Goal: Transaction & Acquisition: Purchase product/service

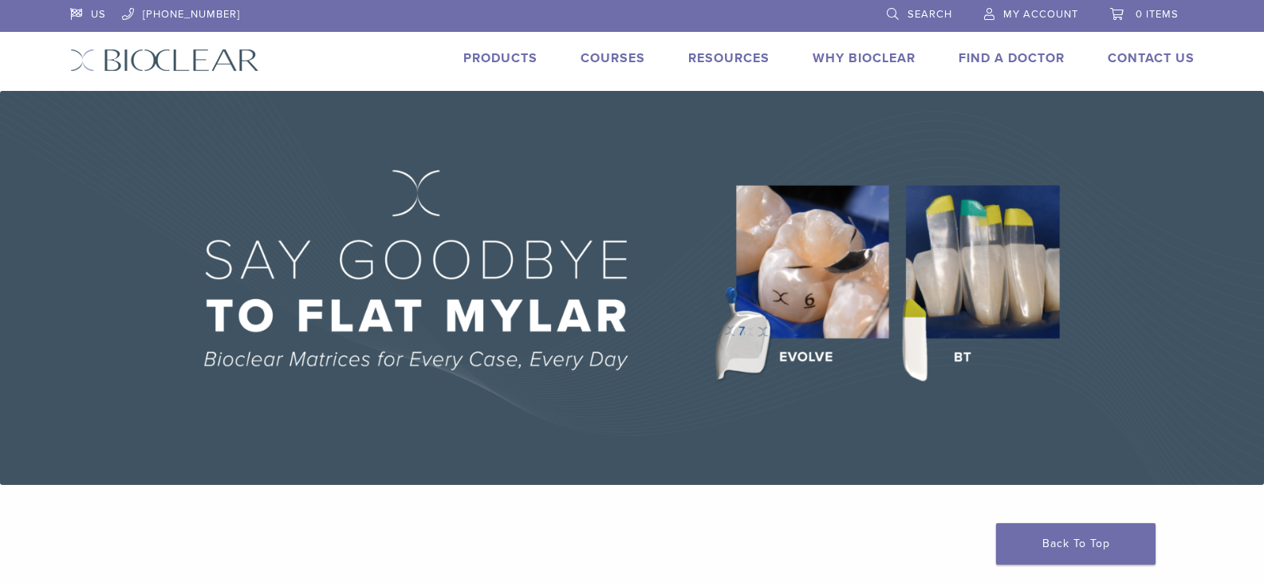
click at [499, 62] on link "Products" at bounding box center [500, 58] width 74 height 16
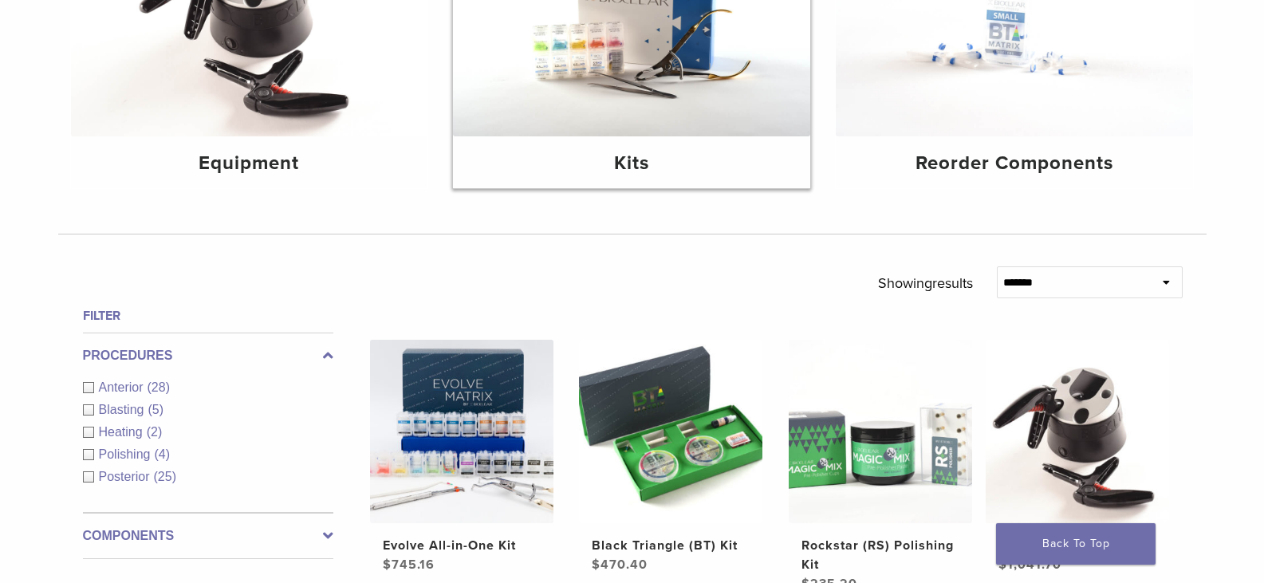
scroll to position [319, 0]
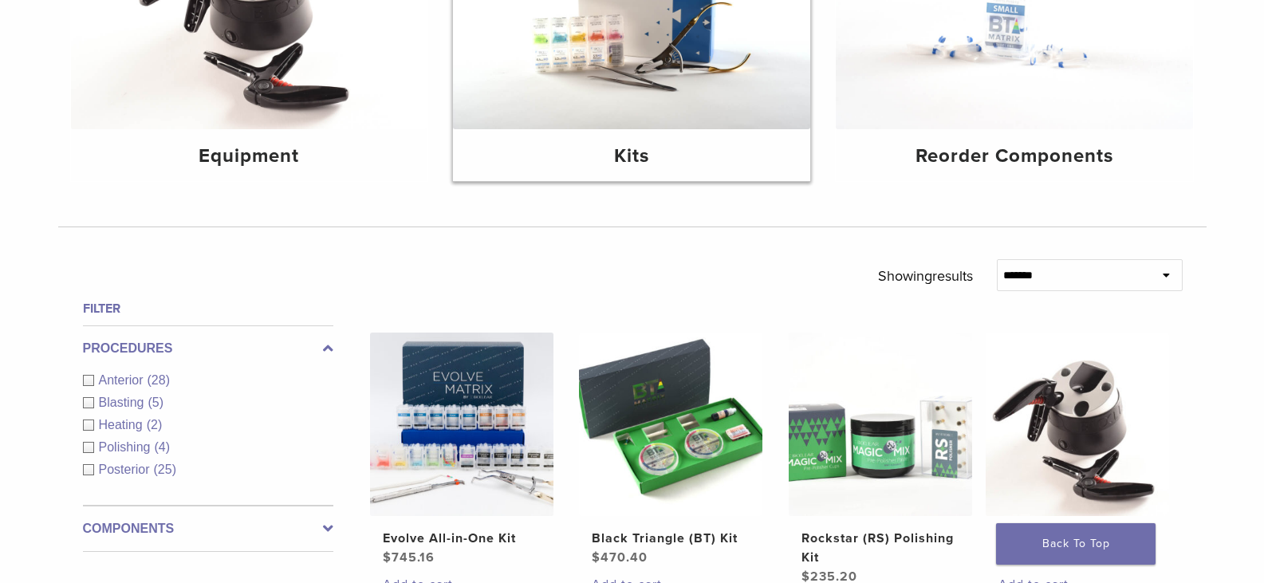
click at [646, 155] on h4 "Kits" at bounding box center [632, 156] width 332 height 29
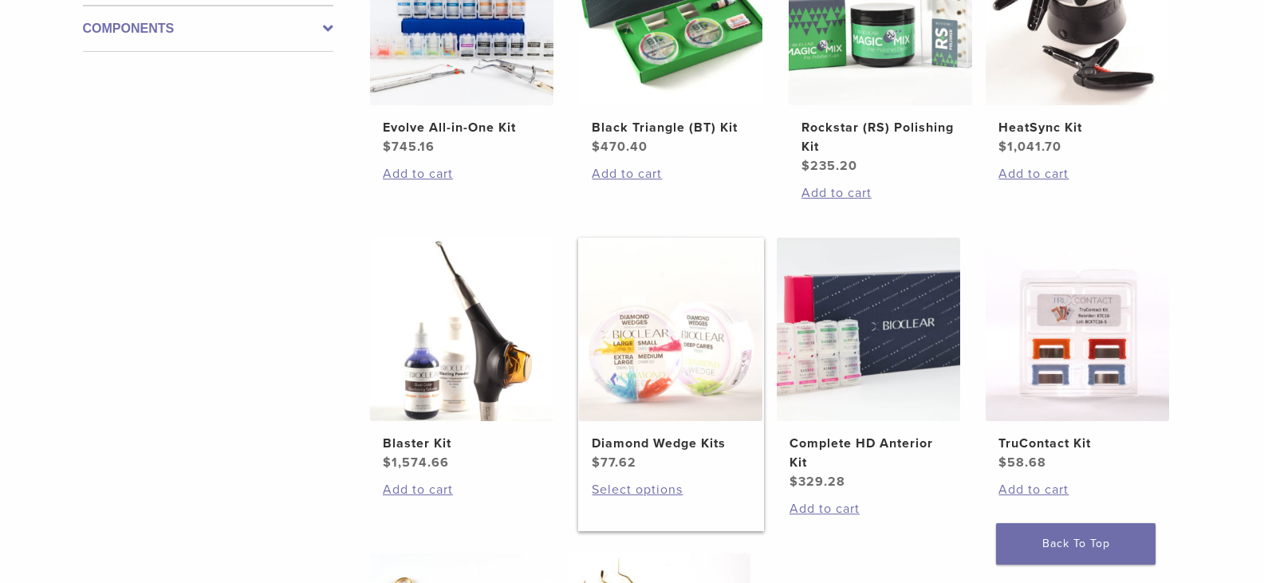
scroll to position [479, 0]
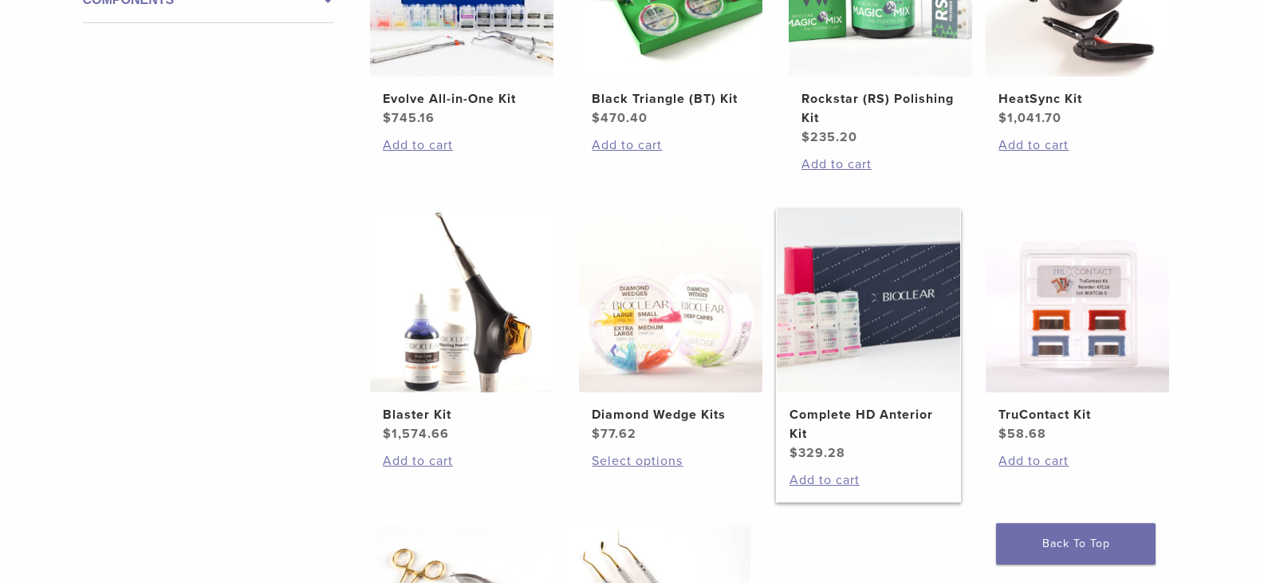
click at [865, 372] on img at bounding box center [868, 300] width 183 height 183
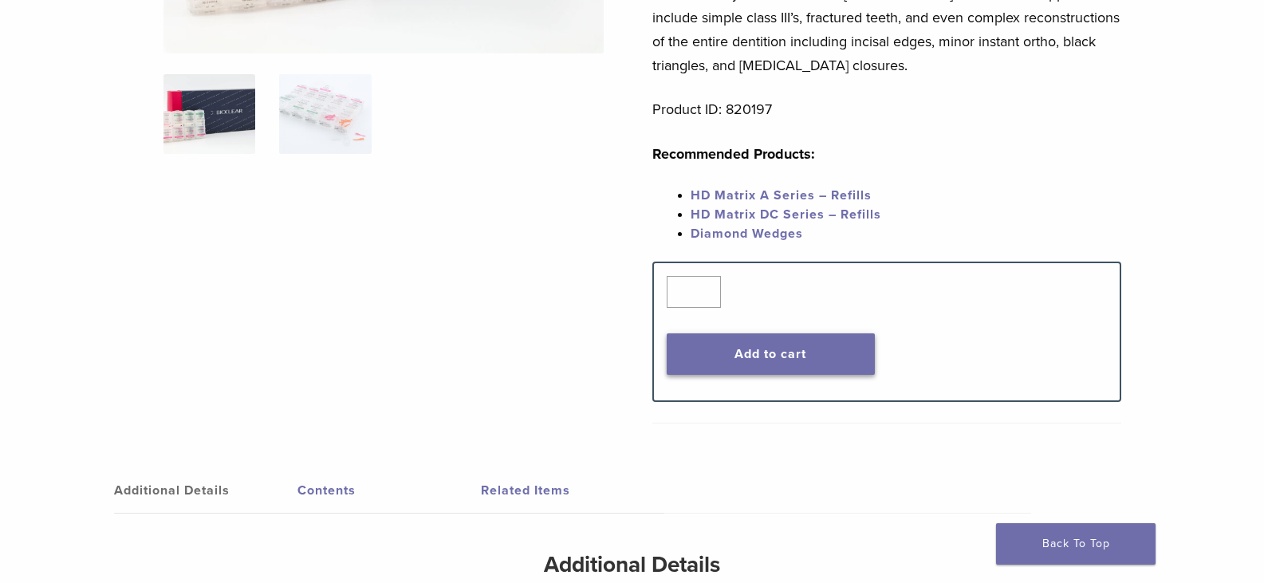
scroll to position [399, 0]
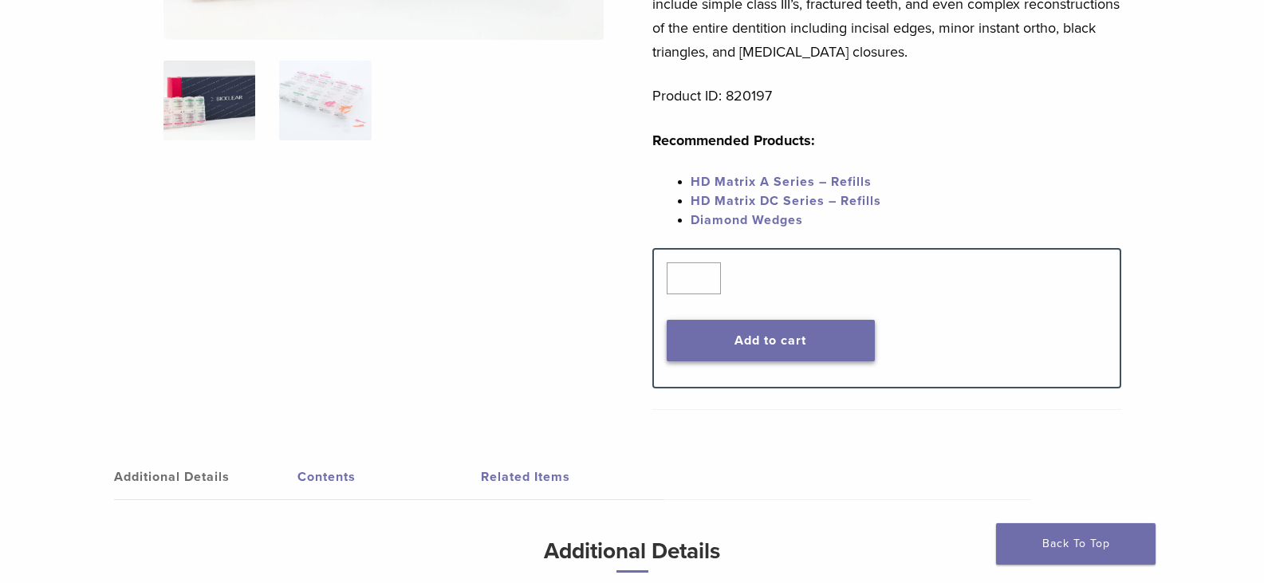
click at [768, 323] on button "Add to cart" at bounding box center [771, 340] width 208 height 41
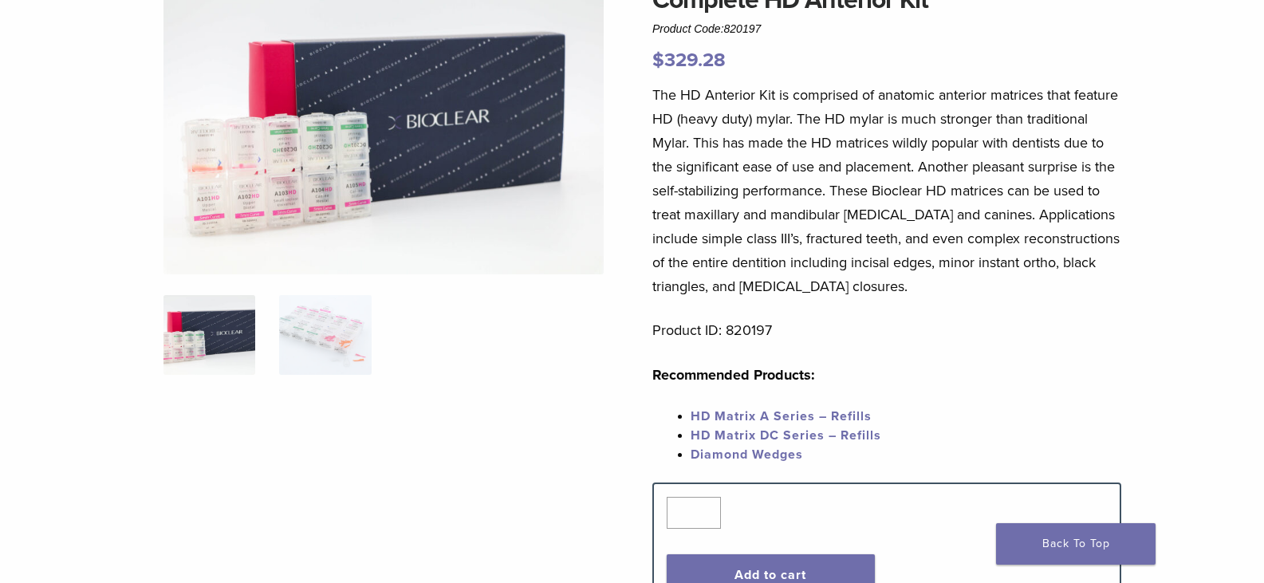
scroll to position [160, 0]
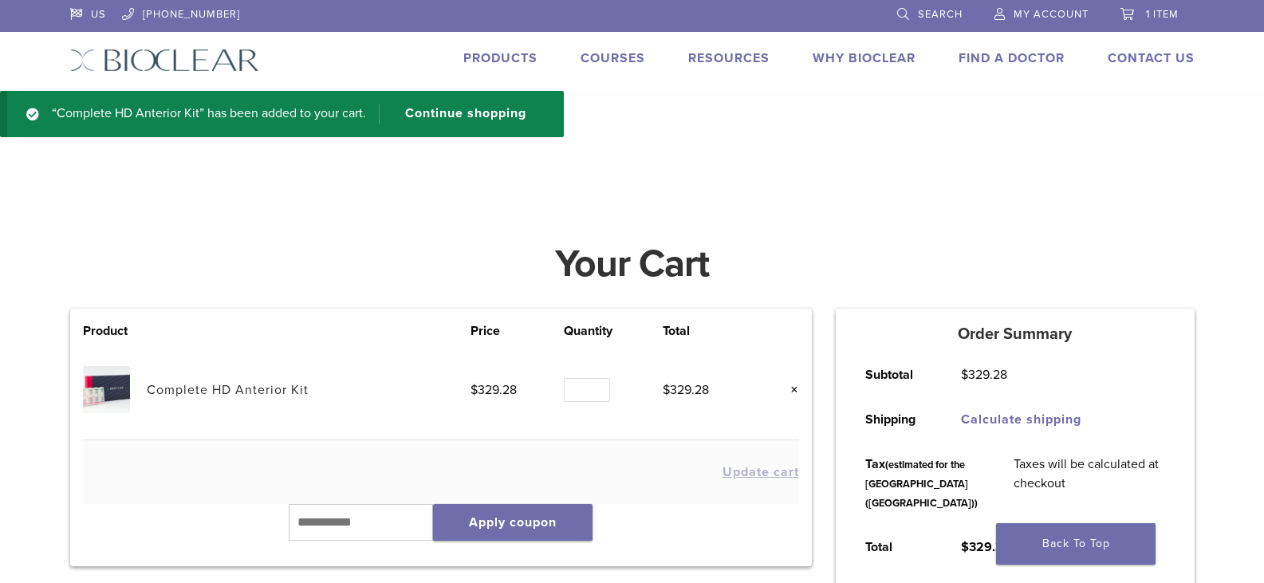
click at [133, 62] on img at bounding box center [164, 60] width 189 height 23
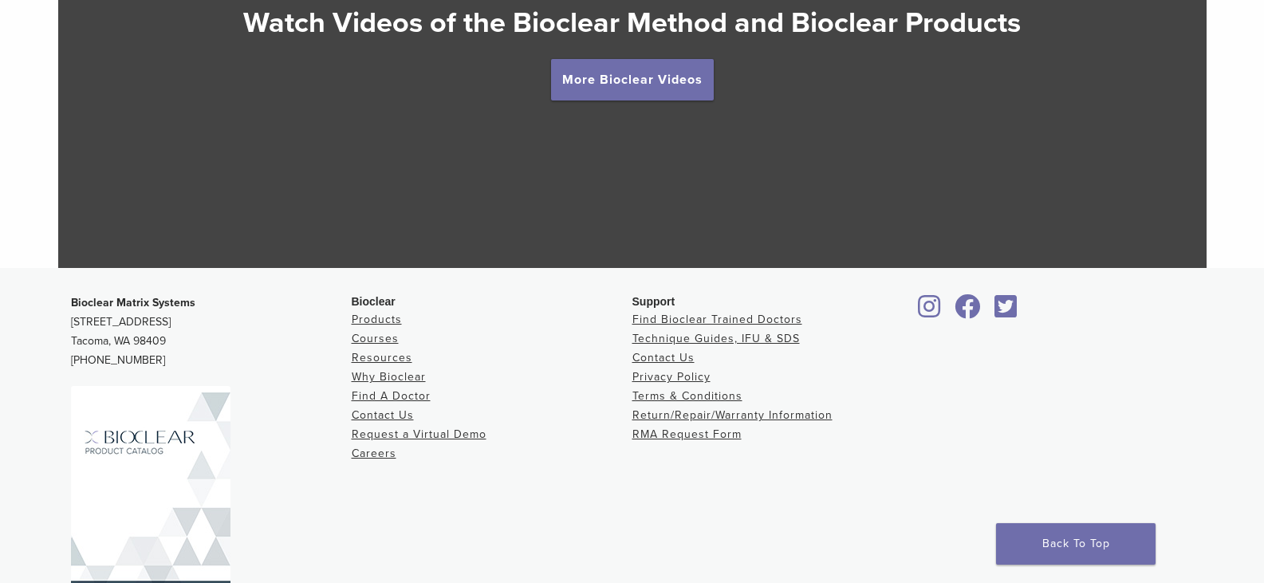
scroll to position [3076, 0]
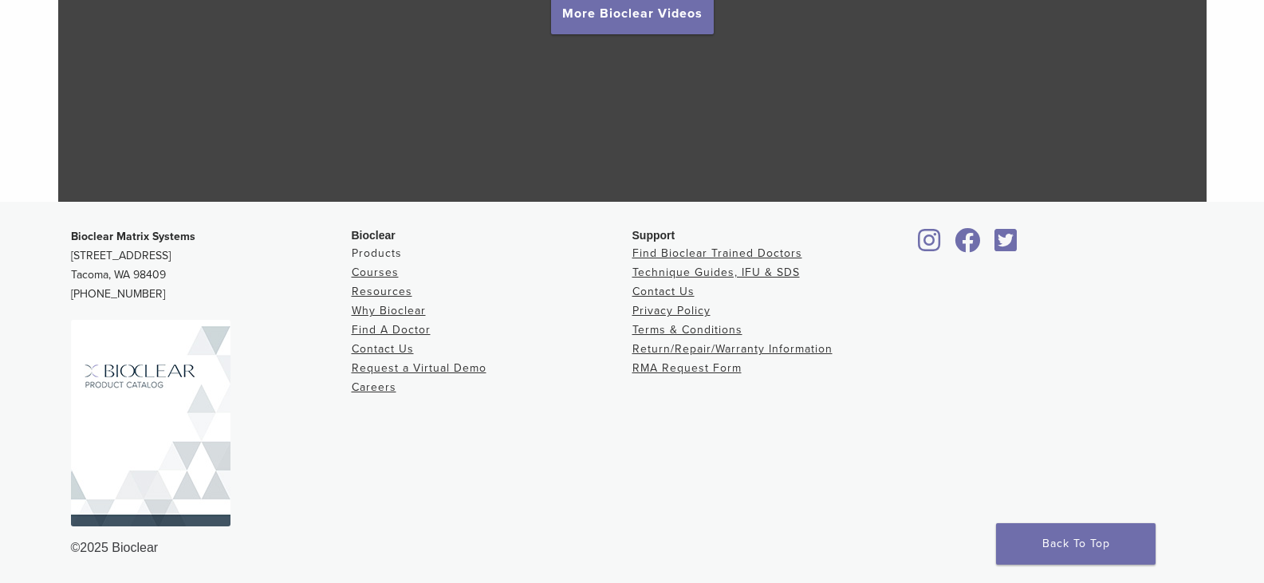
click at [384, 258] on link "Products" at bounding box center [377, 253] width 50 height 14
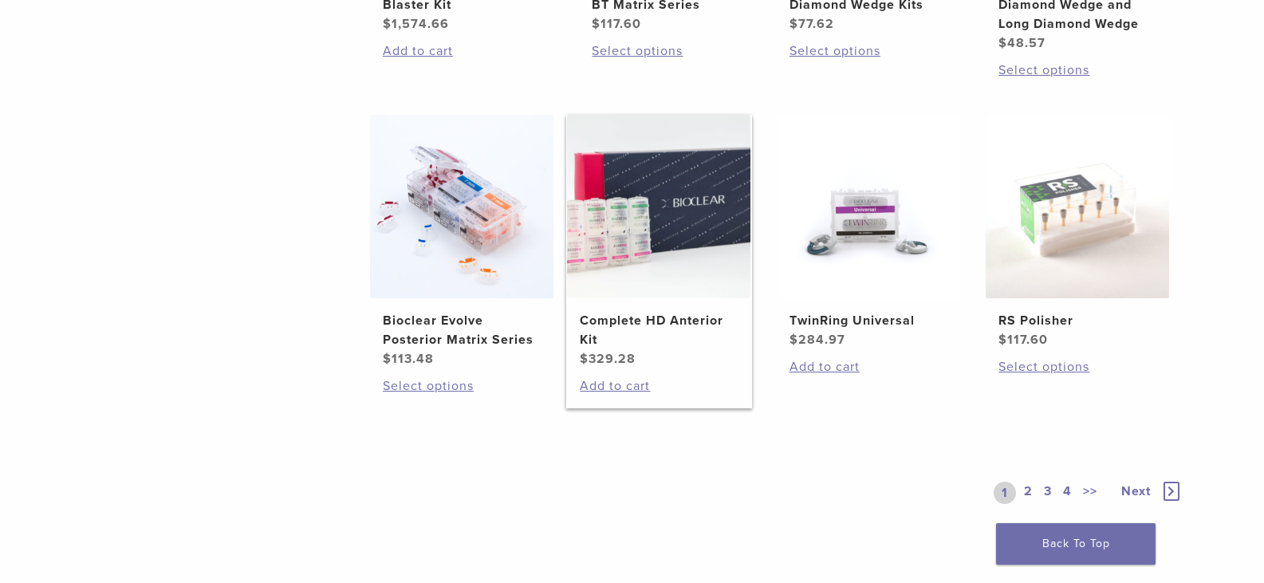
scroll to position [1196, 0]
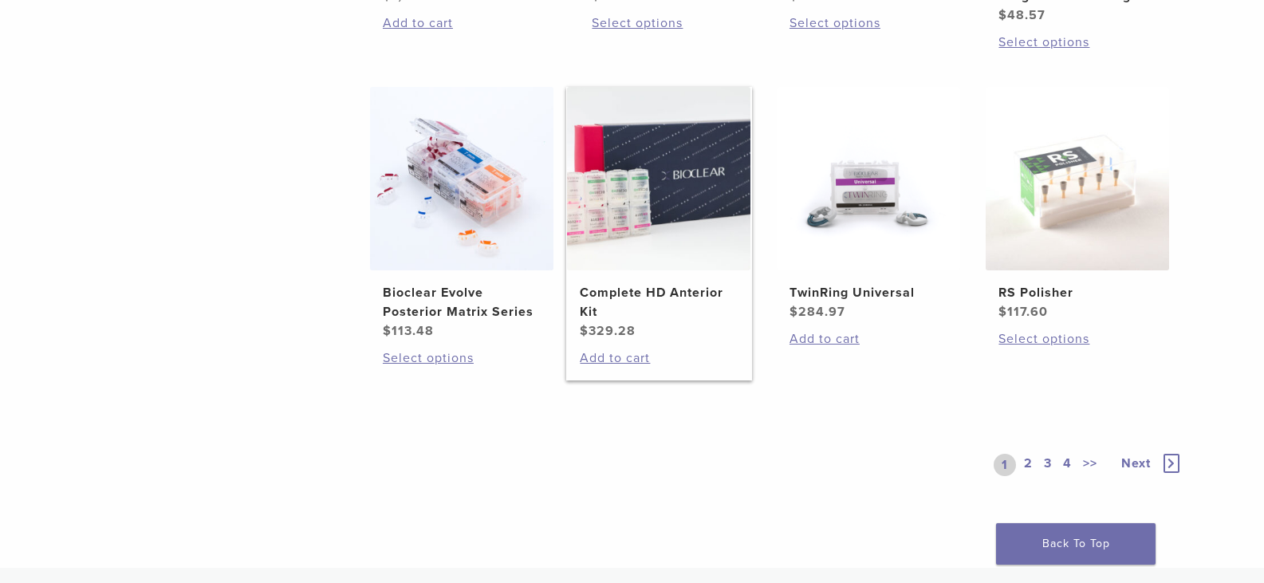
click at [668, 223] on img at bounding box center [658, 178] width 183 height 183
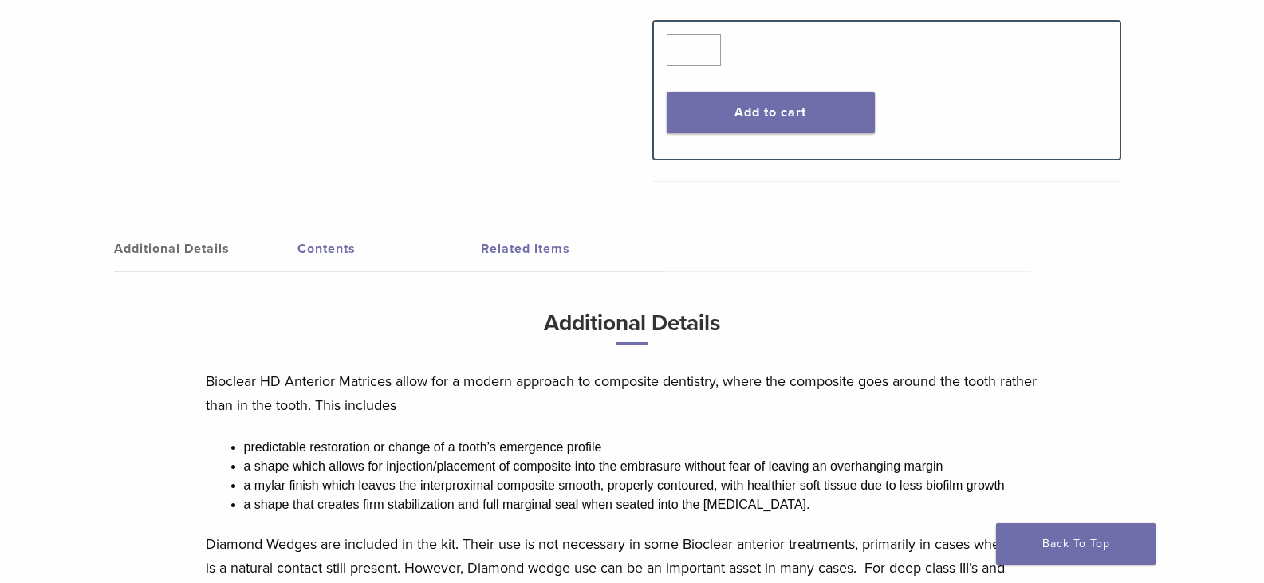
scroll to position [718, 0]
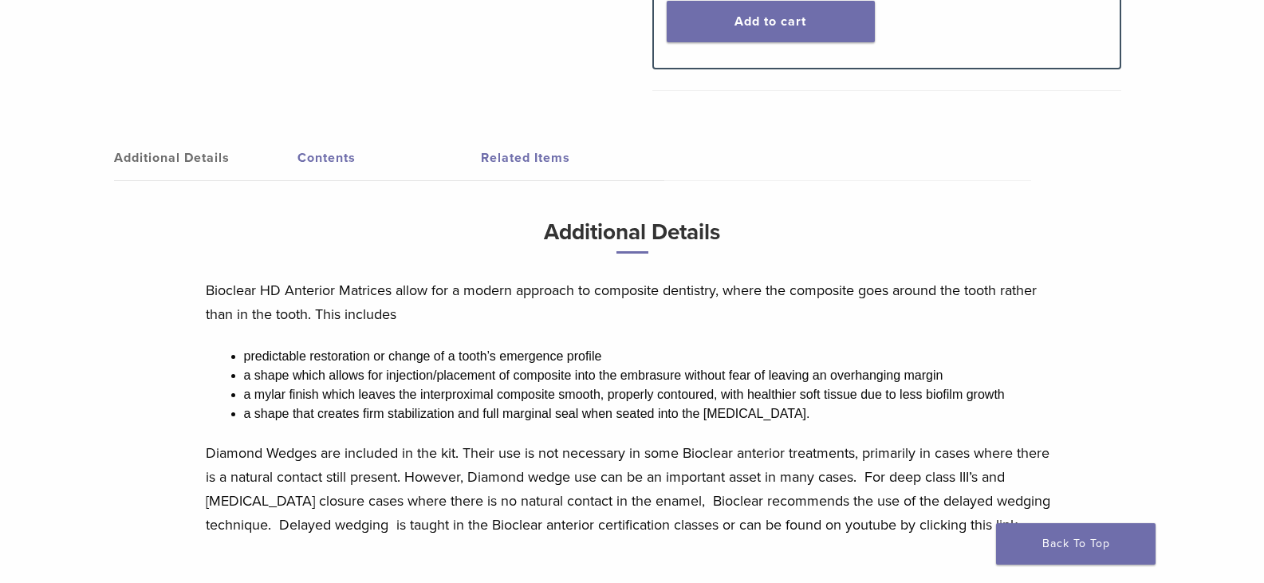
click at [333, 166] on link "Contents" at bounding box center [389, 158] width 183 height 45
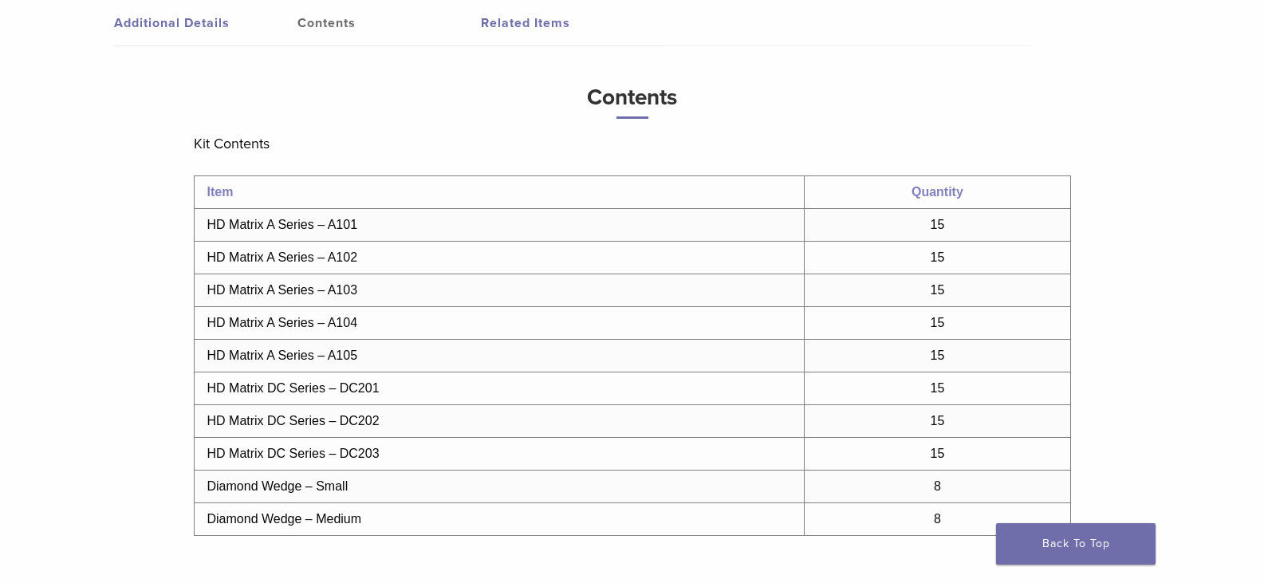
scroll to position [798, 0]
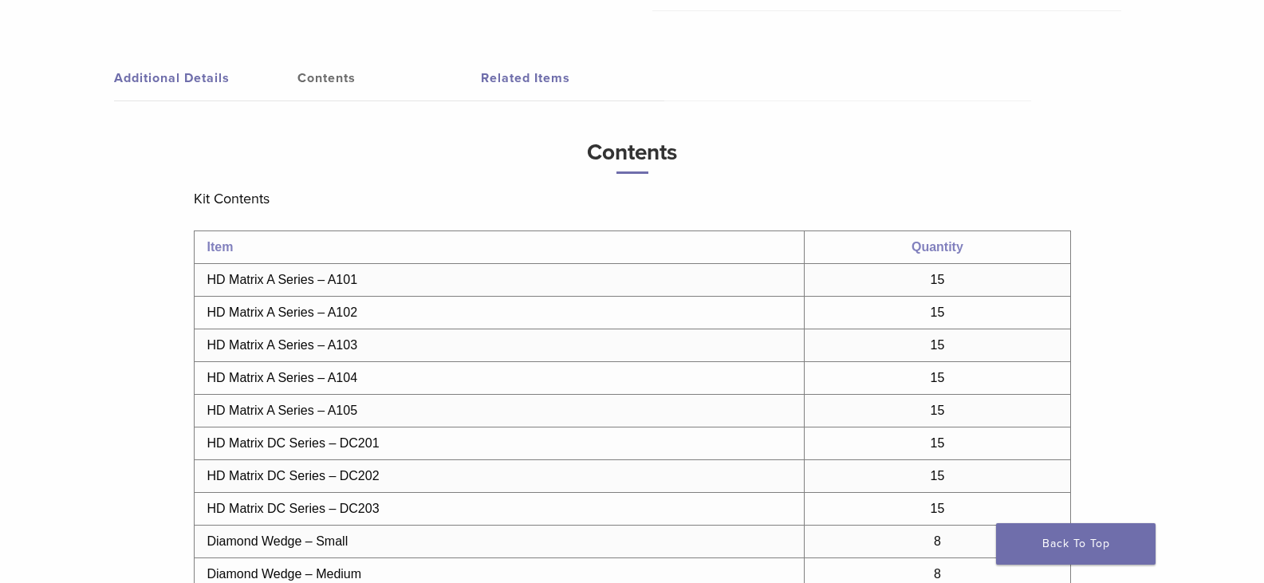
click at [545, 85] on link "Related Items" at bounding box center [572, 78] width 183 height 45
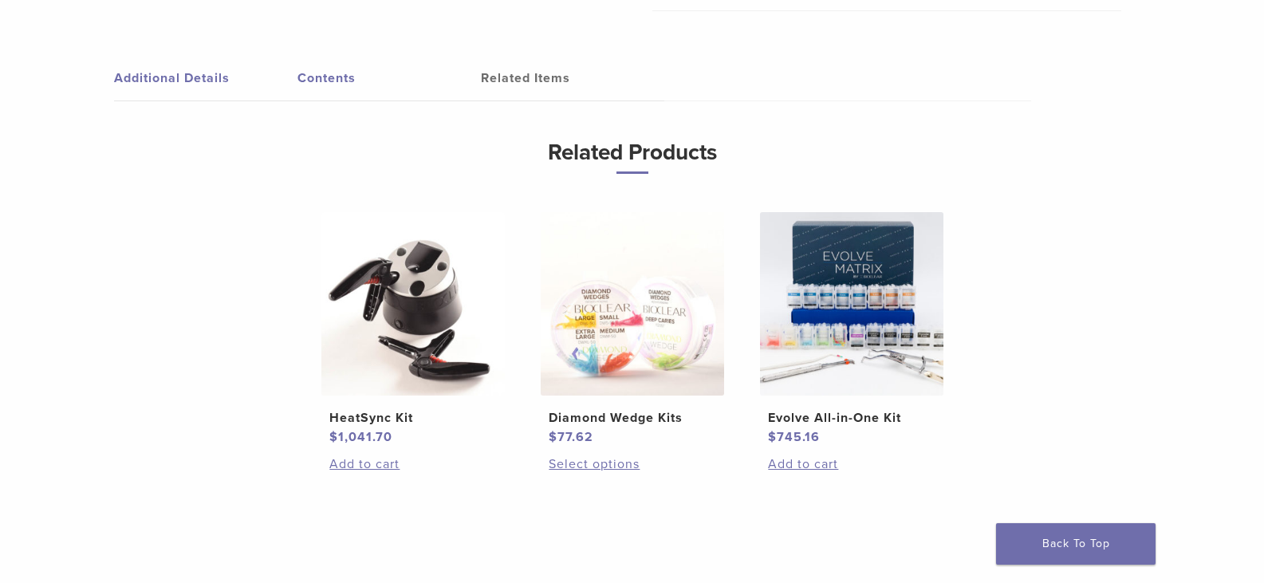
click at [309, 81] on link "Contents" at bounding box center [389, 78] width 183 height 45
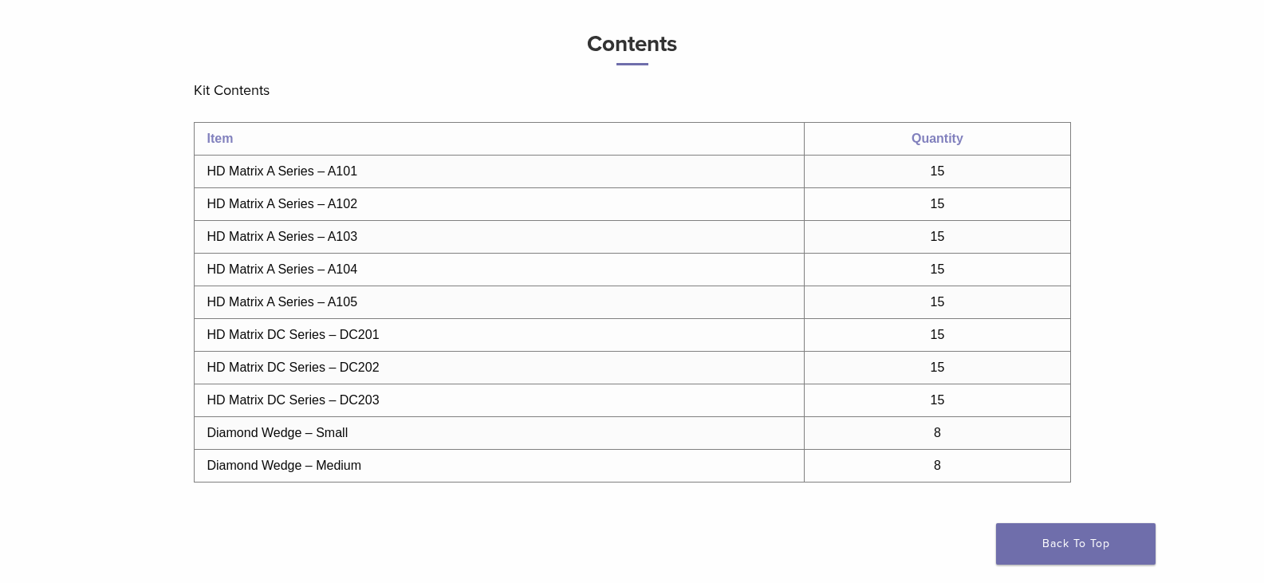
scroll to position [877, 0]
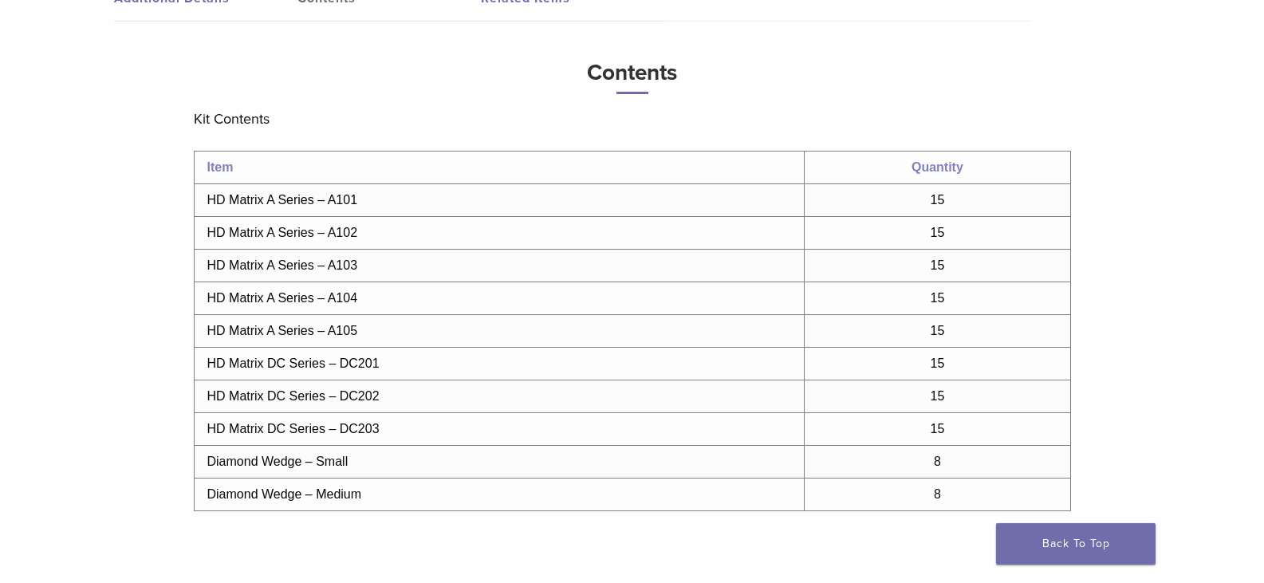
click at [312, 473] on td "Diamond Wedge – Small" at bounding box center [499, 462] width 611 height 33
click at [321, 447] on td "Diamond Wedge – Small" at bounding box center [499, 462] width 611 height 33
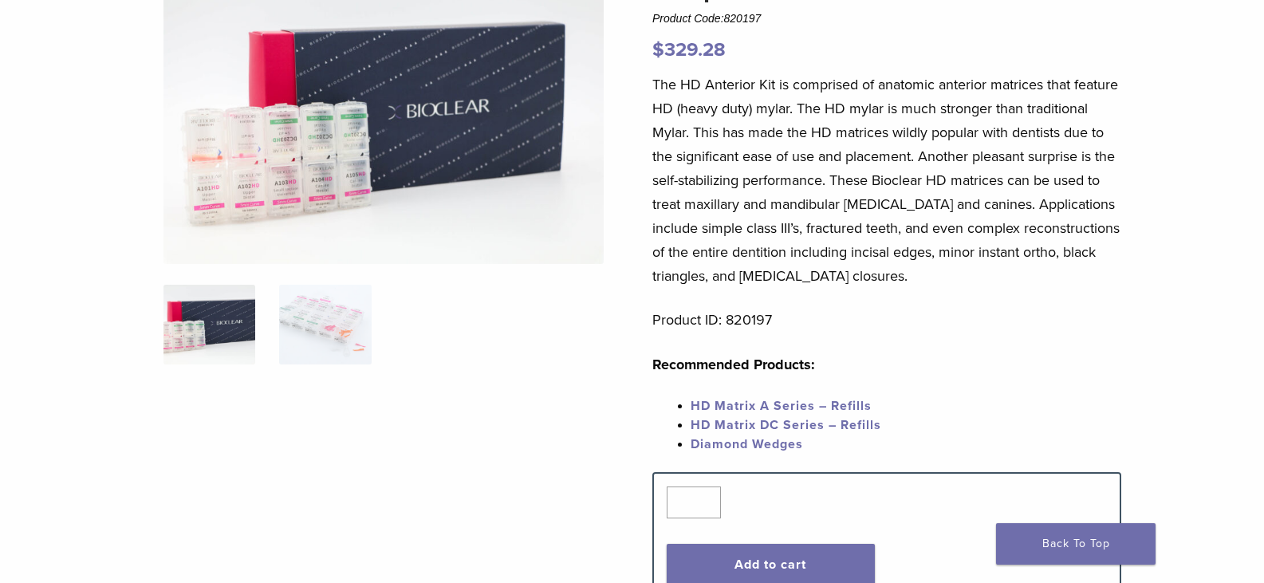
scroll to position [0, 0]
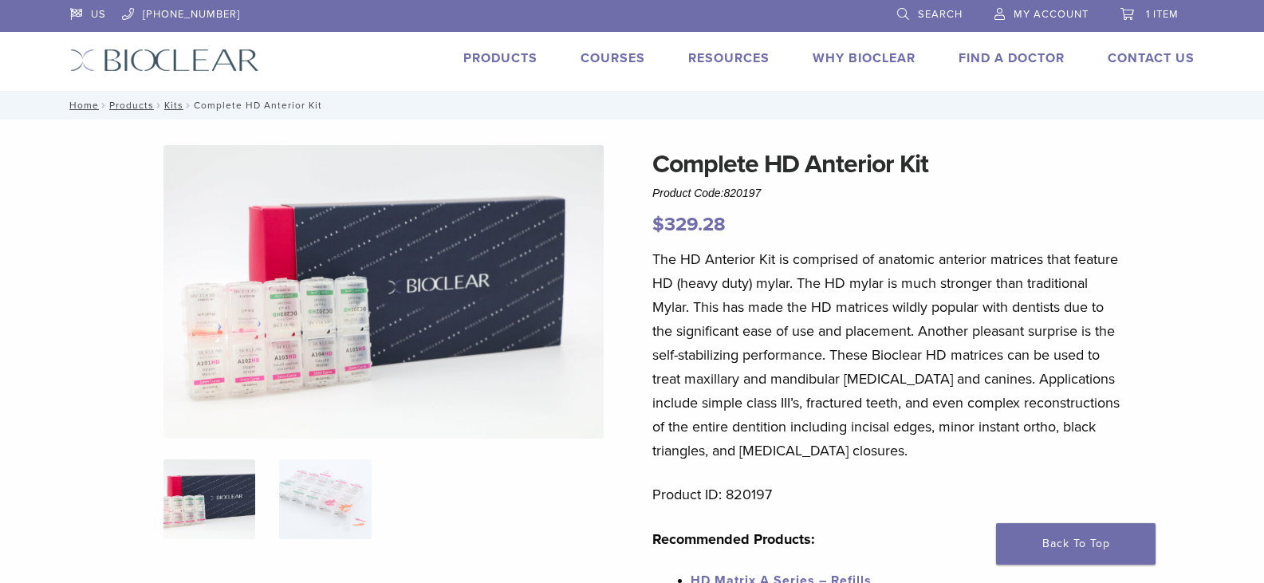
click at [302, 328] on img at bounding box center [384, 292] width 440 height 294
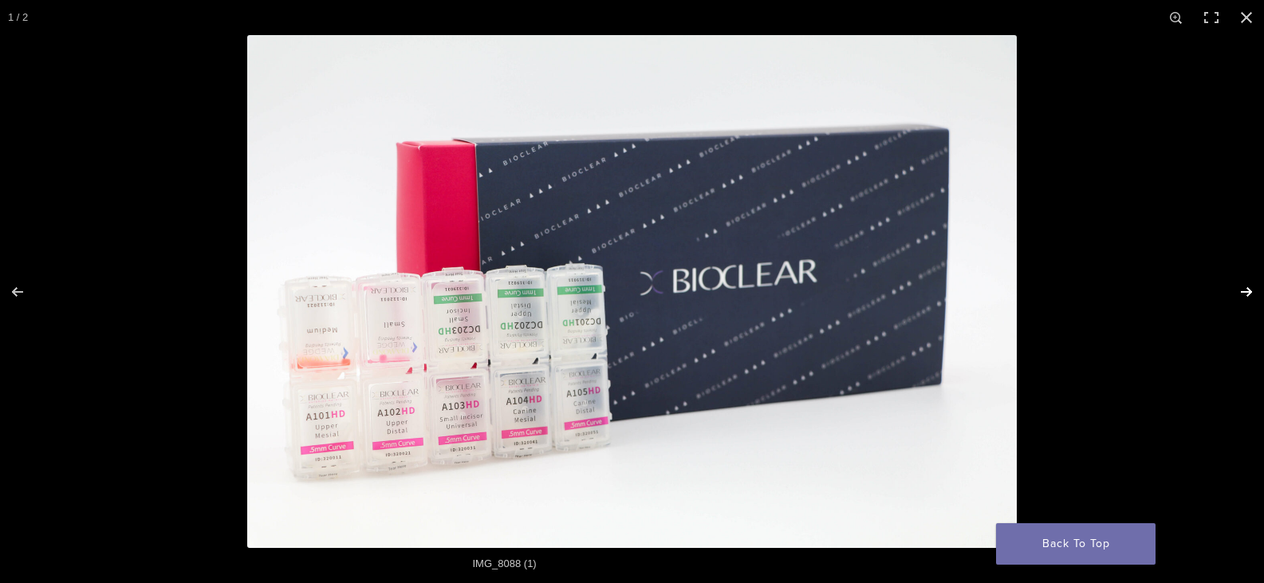
click at [1256, 289] on button "Next (arrow right)" at bounding box center [1236, 292] width 56 height 80
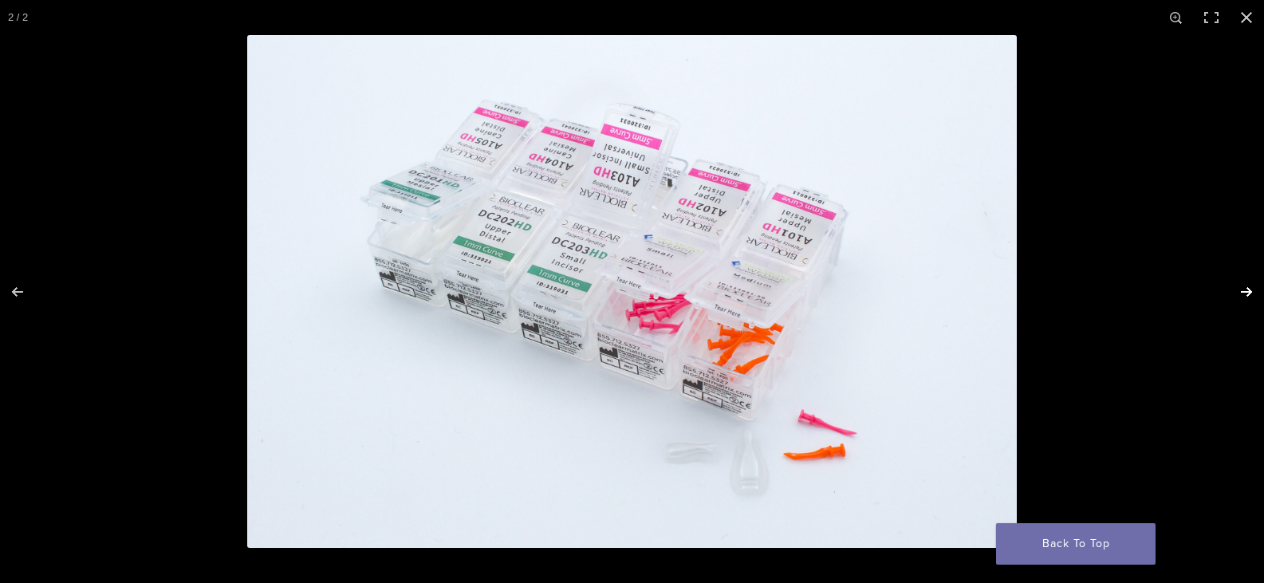
click at [1256, 289] on button "Next (arrow right)" at bounding box center [1236, 292] width 56 height 80
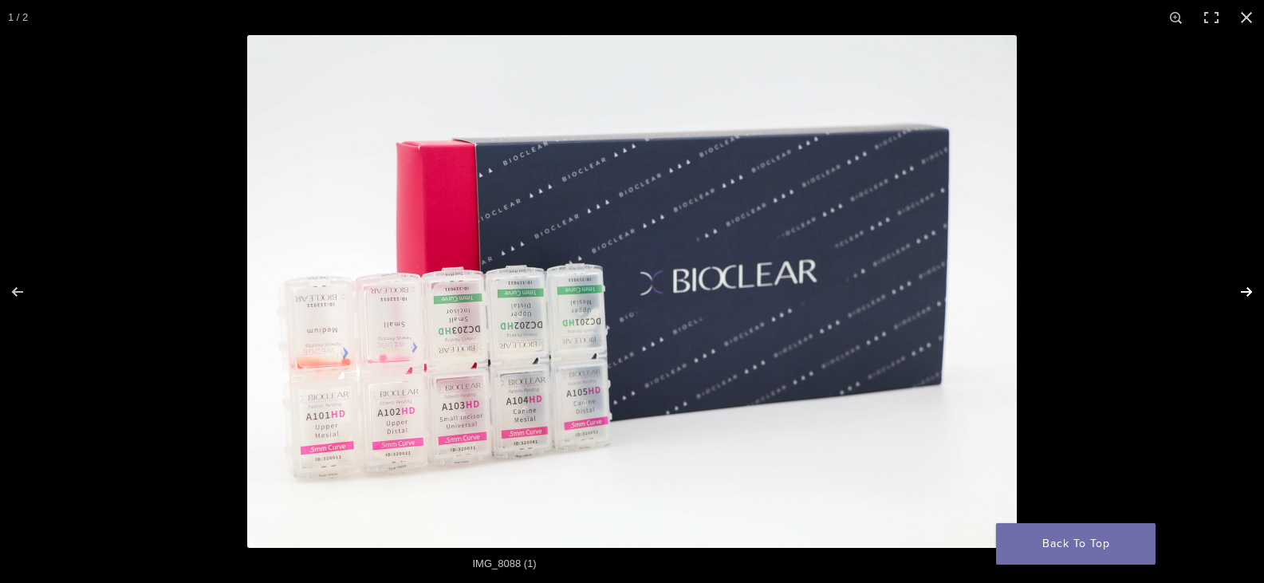
click at [1256, 289] on button "Next (arrow right)" at bounding box center [1236, 292] width 56 height 80
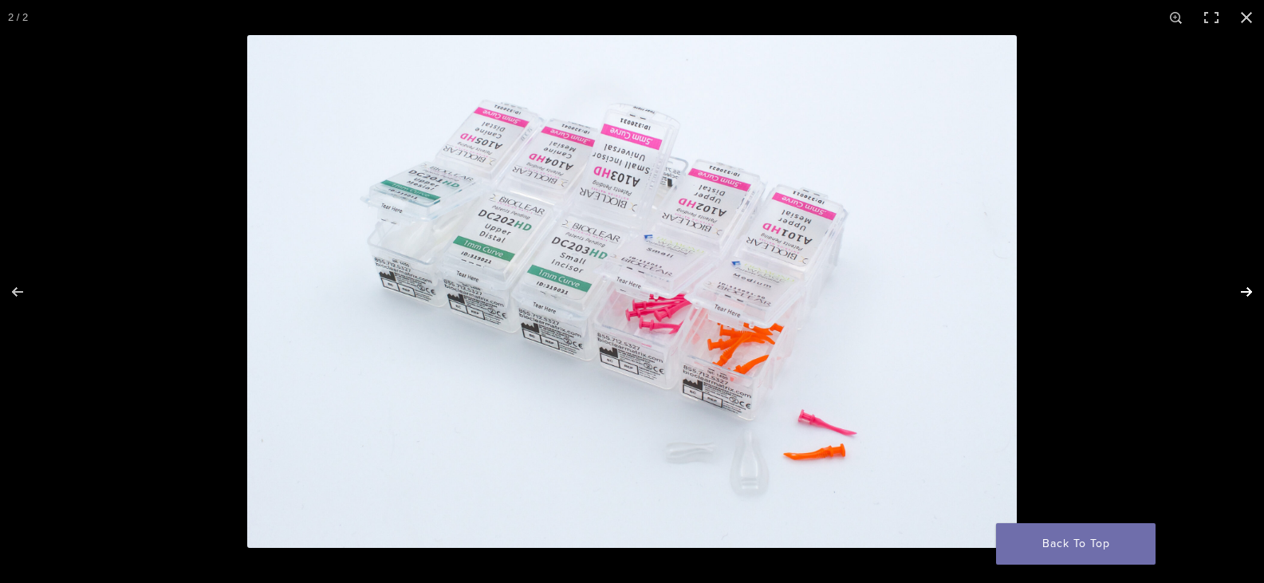
click at [1256, 289] on button "Next (arrow right)" at bounding box center [1236, 292] width 56 height 80
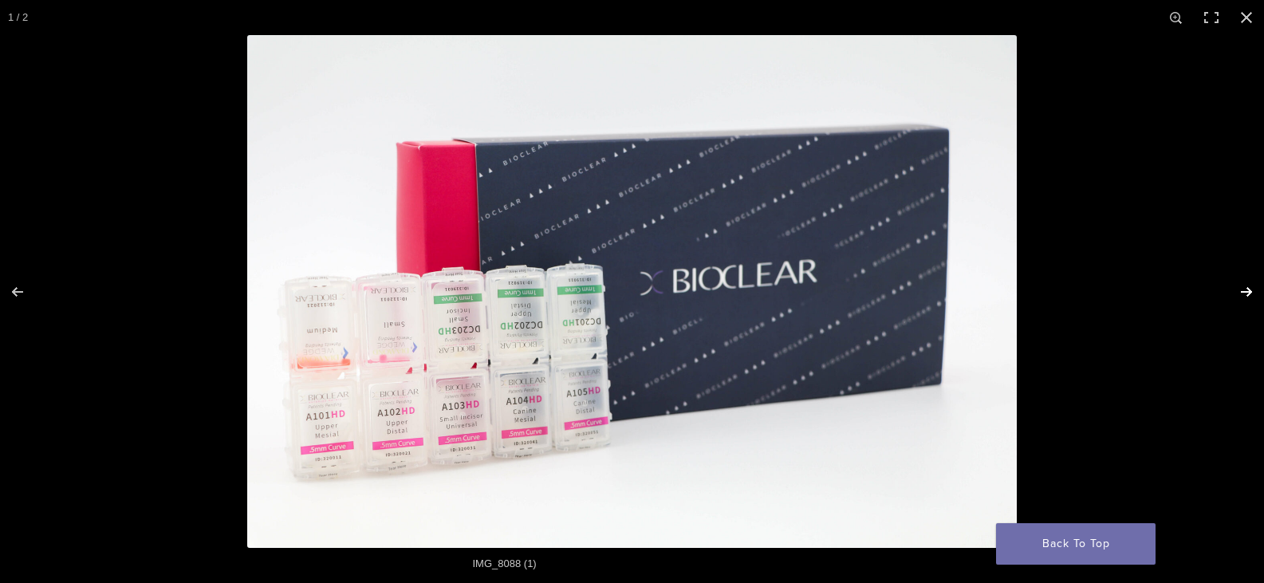
click at [1256, 289] on button "Next (arrow right)" at bounding box center [1236, 292] width 56 height 80
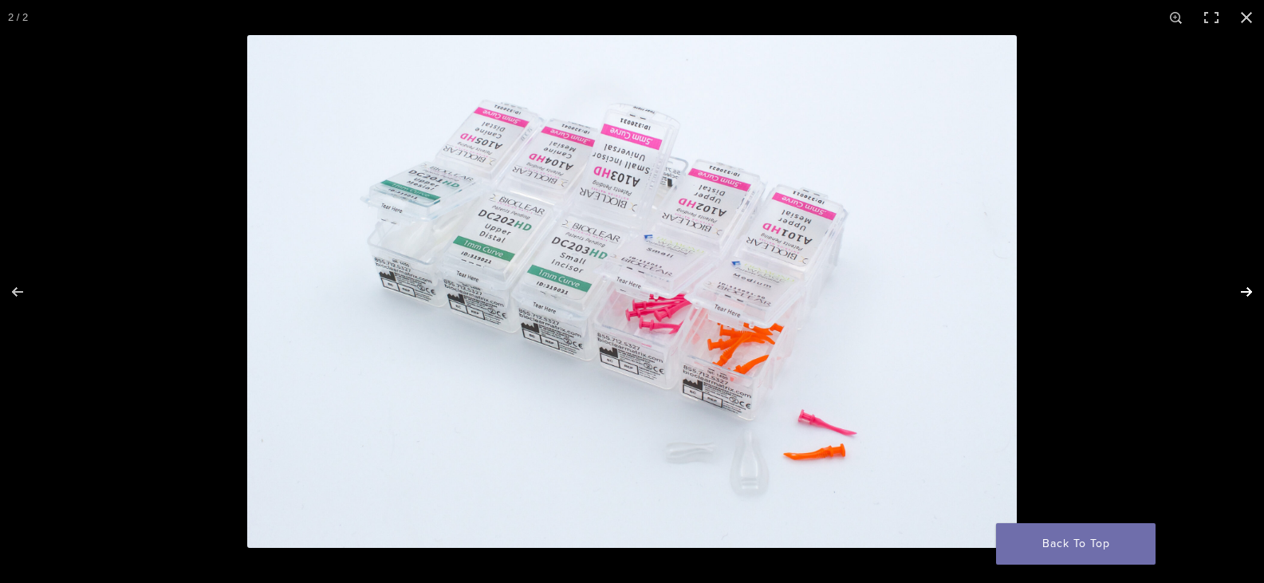
click at [1255, 289] on button "Next (arrow right)" at bounding box center [1236, 292] width 56 height 80
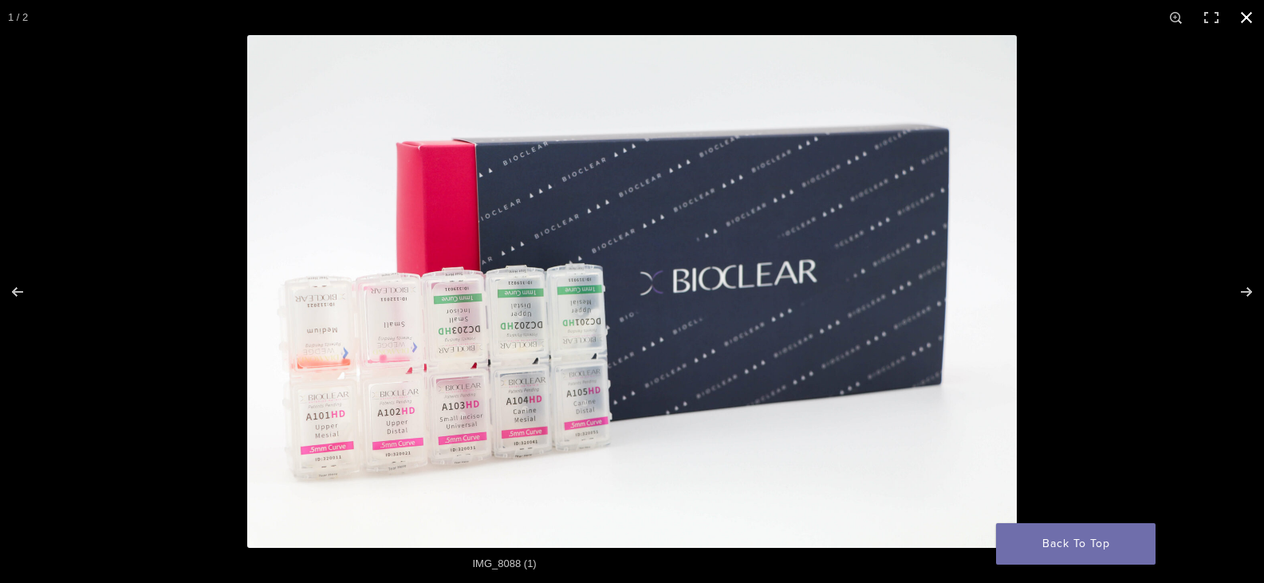
click at [1234, 442] on div "Full screen image" at bounding box center [879, 326] width 1264 height 583
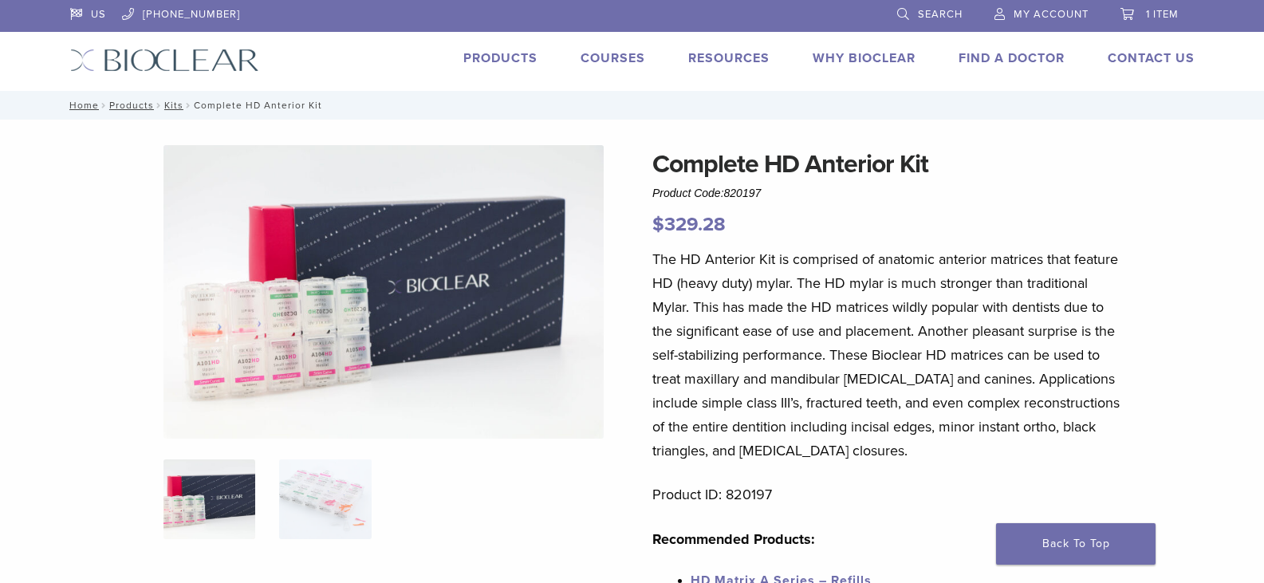
click at [1147, 15] on span "1 item" at bounding box center [1162, 14] width 33 height 13
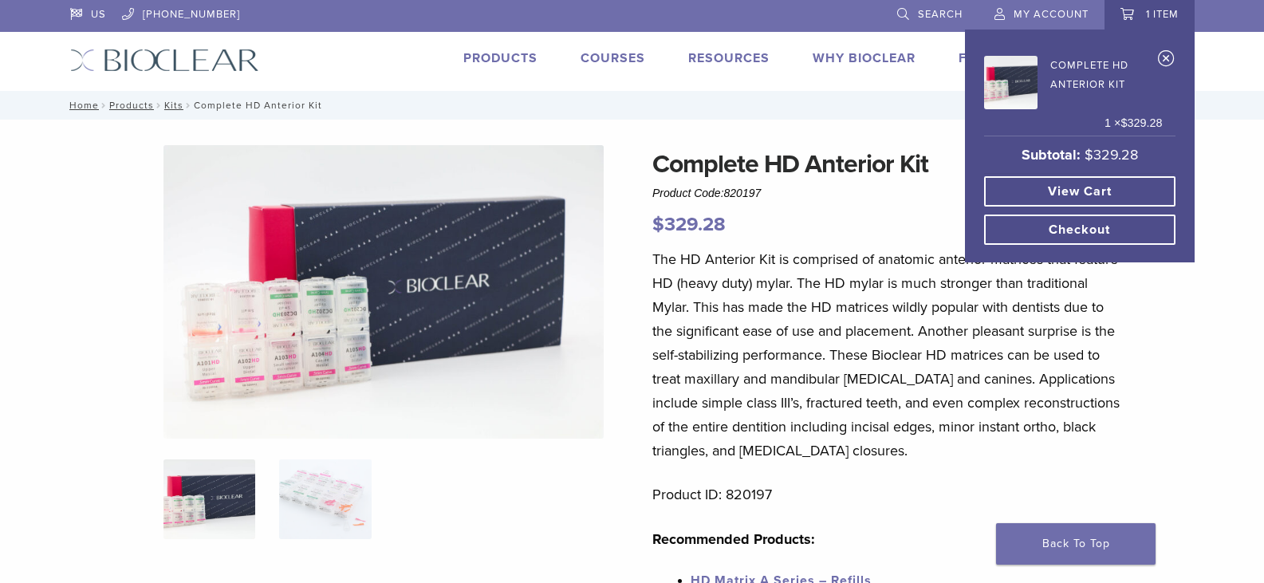
click at [1121, 191] on link "View cart" at bounding box center [1079, 191] width 191 height 30
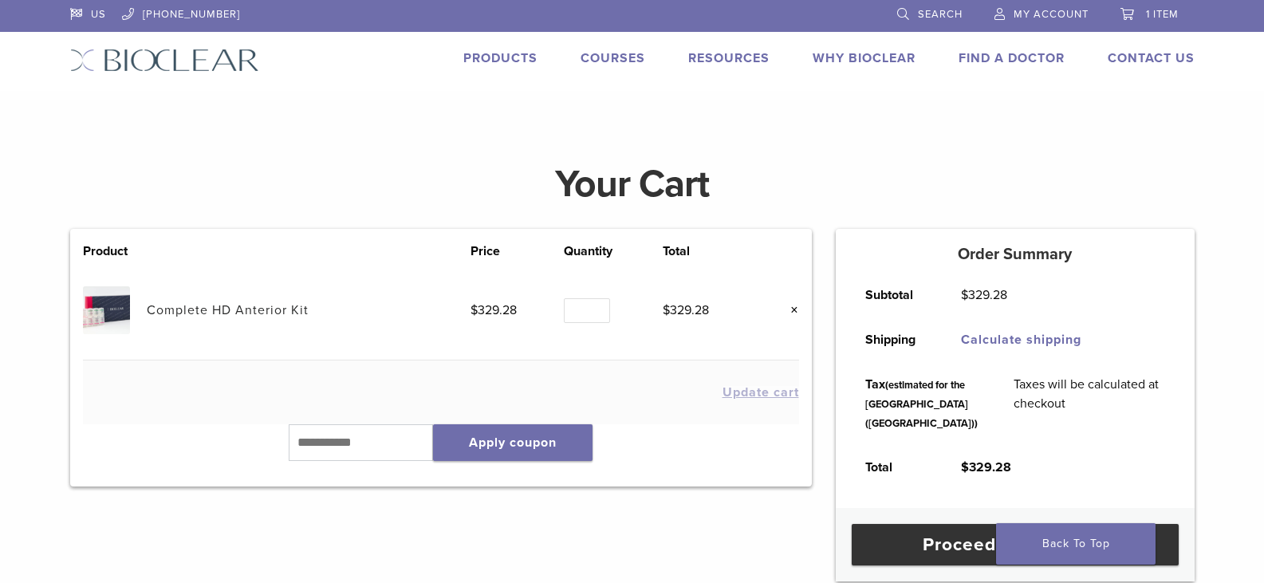
click at [1034, 12] on span "My Account" at bounding box center [1051, 14] width 75 height 13
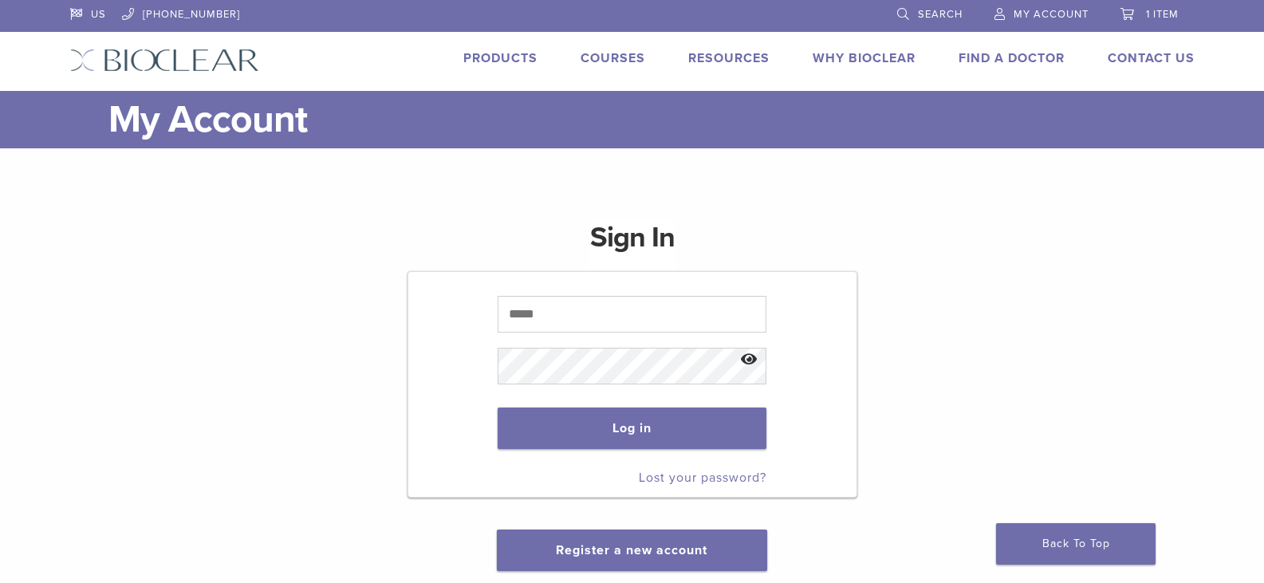
click at [1162, 13] on span "1 item" at bounding box center [1162, 14] width 33 height 13
